Goal: Find specific fact: Find specific fact

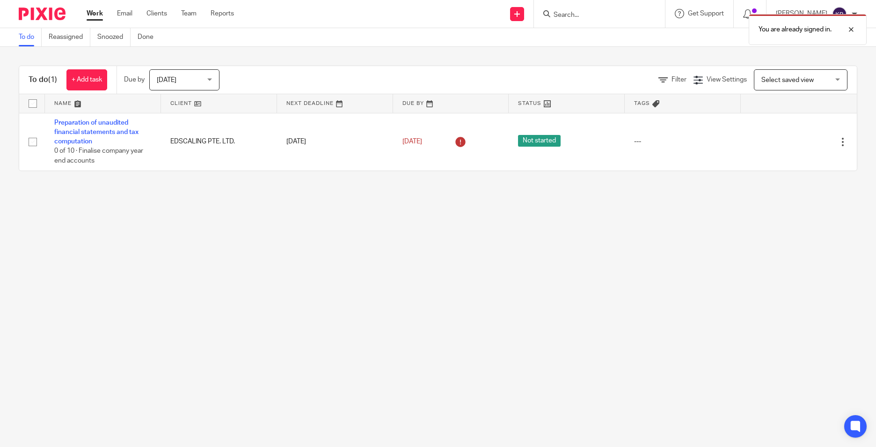
click at [595, 16] on div "You are already signed in." at bounding box center [652, 27] width 429 height 36
click at [595, 11] on div "You are already signed in." at bounding box center [652, 27] width 429 height 36
click at [855, 29] on div at bounding box center [844, 29] width 25 height 11
click at [616, 13] on input "Search" at bounding box center [595, 15] width 84 height 8
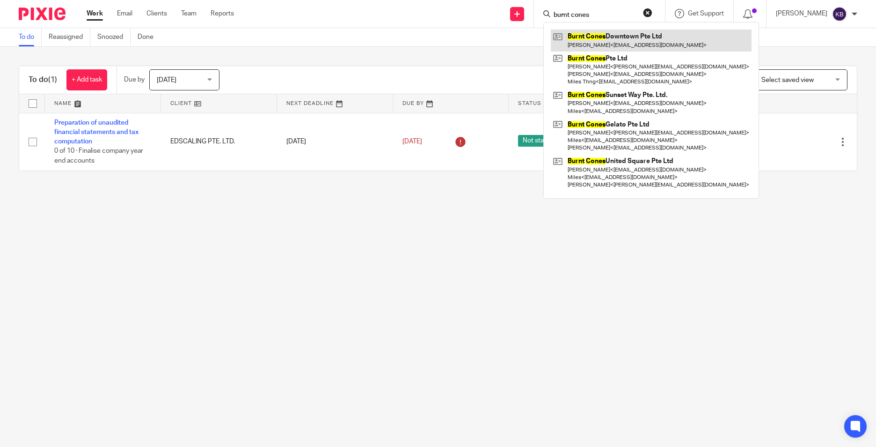
type input "burnt cones"
click at [618, 34] on link at bounding box center [651, 40] width 201 height 22
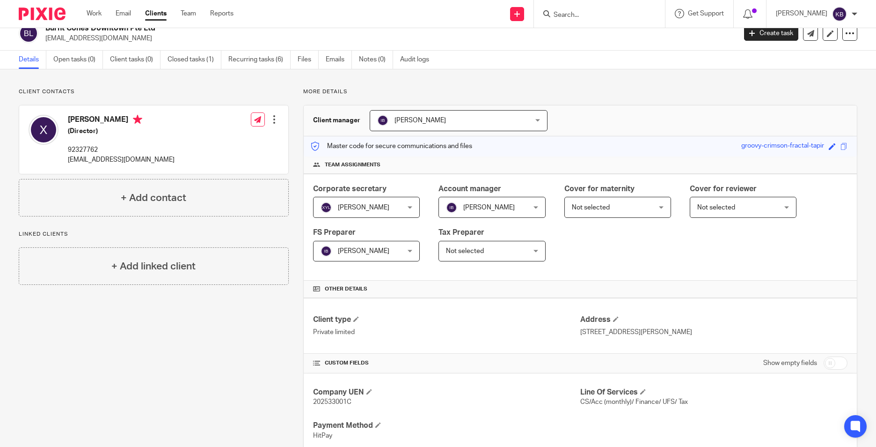
scroll to position [47, 0]
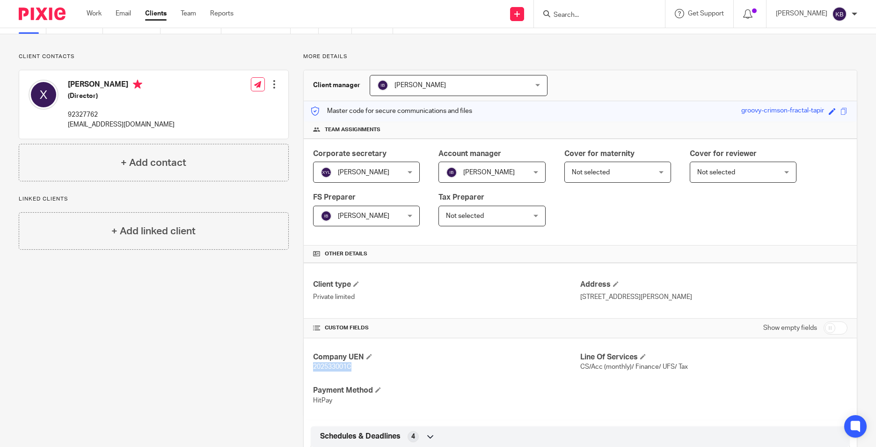
drag, startPoint x: 353, startPoint y: 367, endPoint x: 309, endPoint y: 365, distance: 44.1
click at [309, 365] on div "Company UEN 202533001C Line Of Services CS/Acc (monthly)/ Finance/ UFS/ Tax Pay…" at bounding box center [580, 378] width 553 height 81
copy span "202533001C"
click at [604, 16] on input "Search" at bounding box center [595, 15] width 84 height 8
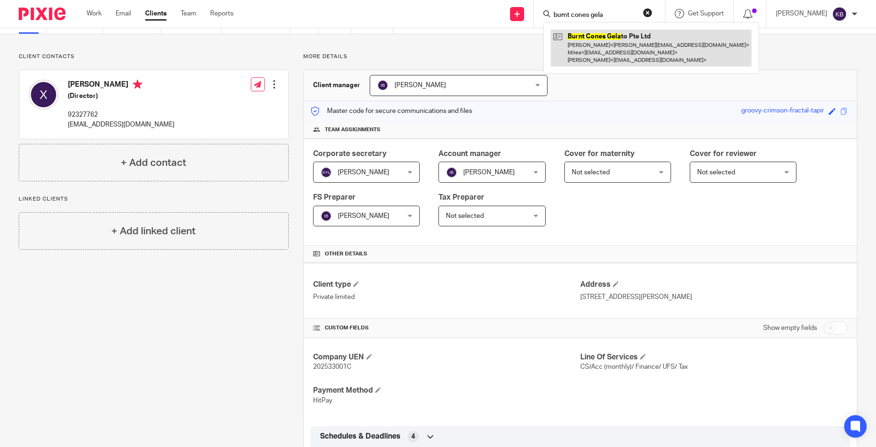
type input "burnt cones gela"
click at [632, 50] on link at bounding box center [651, 47] width 201 height 37
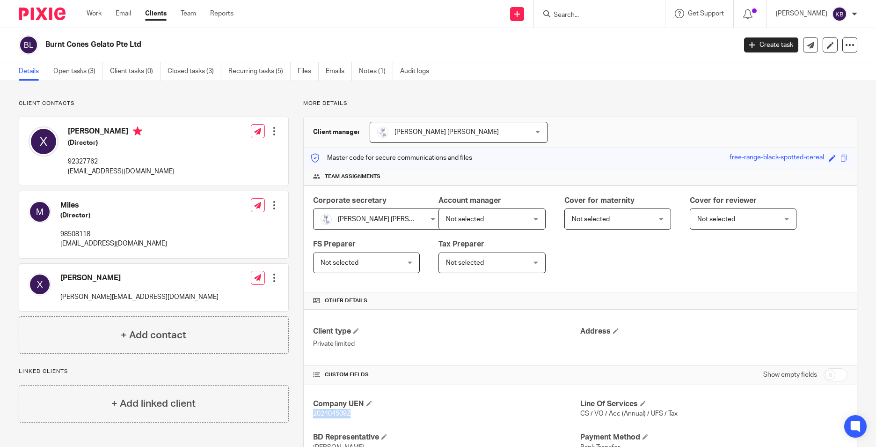
drag, startPoint x: 353, startPoint y: 411, endPoint x: 309, endPoint y: 417, distance: 43.4
click at [309, 417] on div "Company UEN 202404509Z Line Of Services CS / VO / Acc (Annual) / UFS / Tax BD R…" at bounding box center [580, 425] width 553 height 81
copy span "202404509Z"
click at [602, 15] on input "Search" at bounding box center [595, 15] width 84 height 8
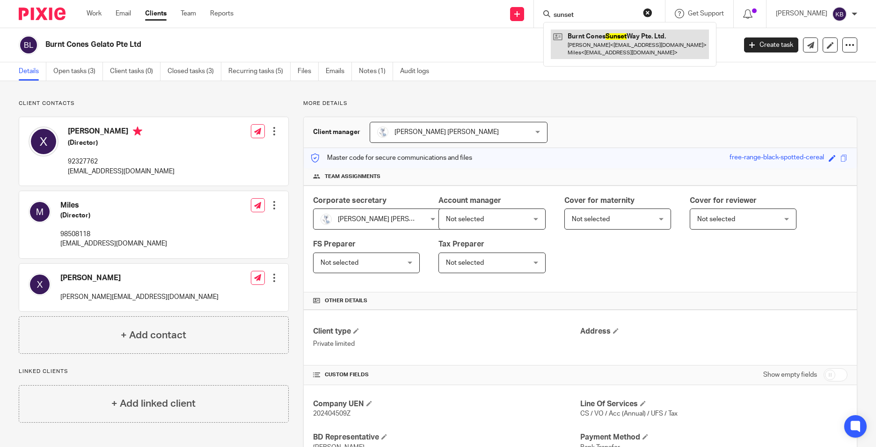
type input "sunset"
click at [614, 38] on link at bounding box center [630, 43] width 158 height 29
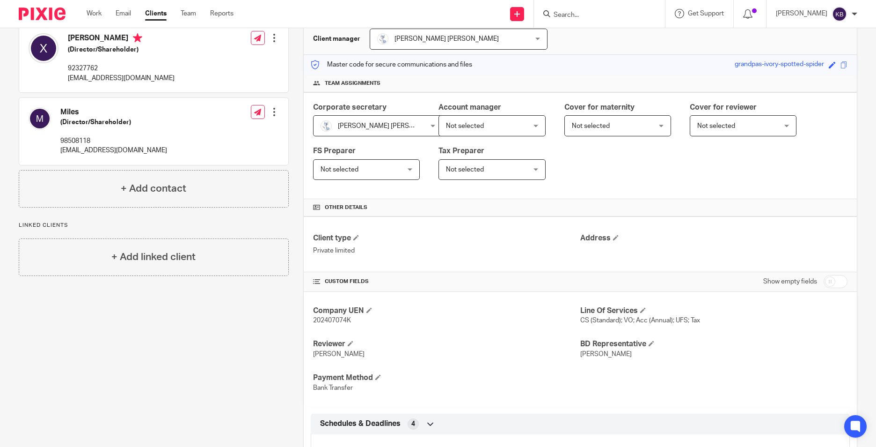
scroll to position [94, 0]
drag, startPoint x: 352, startPoint y: 323, endPoint x: 309, endPoint y: 324, distance: 43.1
click at [309, 324] on div "Company UEN 202407074K Line Of Services CS (Standard); VO; Acc (Annual); UFS; T…" at bounding box center [580, 348] width 553 height 115
copy span "202407074K"
click at [637, 12] on input "Search" at bounding box center [595, 15] width 84 height 8
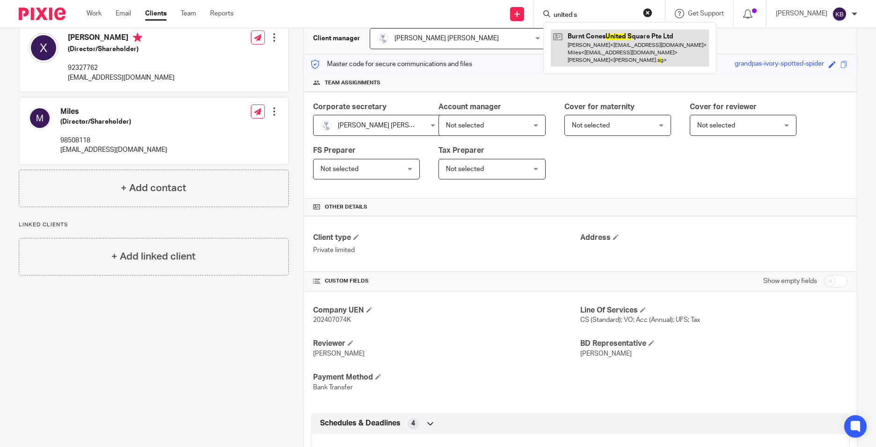
type input "united s"
click at [635, 52] on link at bounding box center [630, 47] width 158 height 37
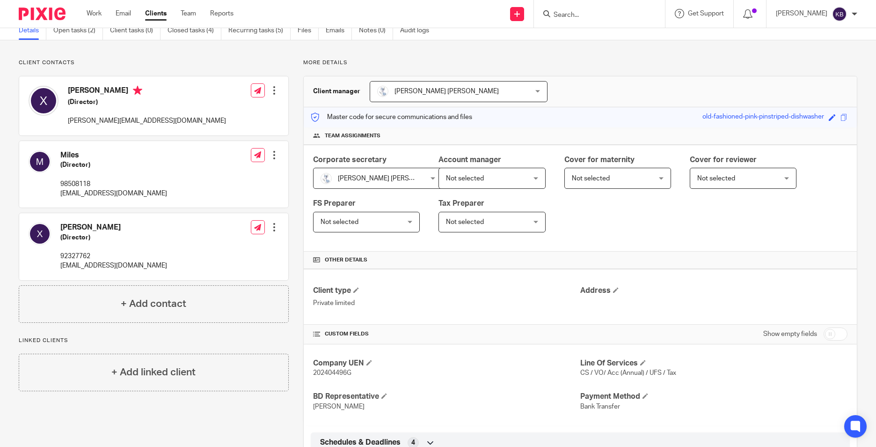
scroll to position [94, 0]
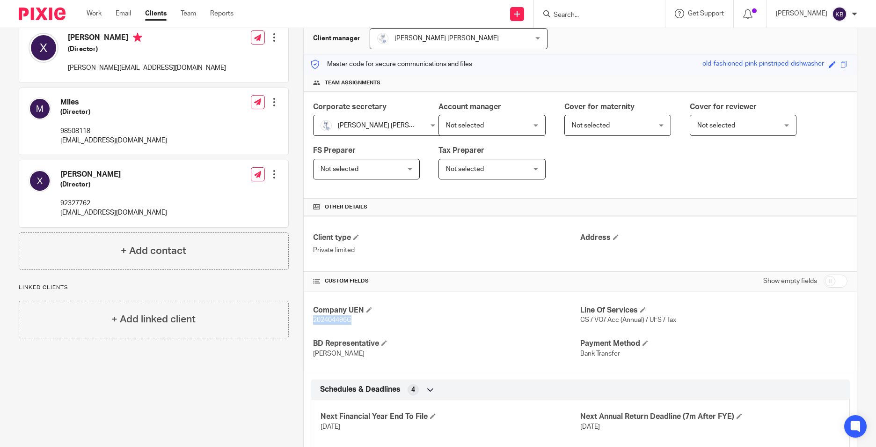
drag, startPoint x: 360, startPoint y: 323, endPoint x: 312, endPoint y: 321, distance: 48.7
click at [313, 321] on p "202404496G" at bounding box center [446, 319] width 267 height 9
copy span "202404496G"
